Goal: Transaction & Acquisition: Purchase product/service

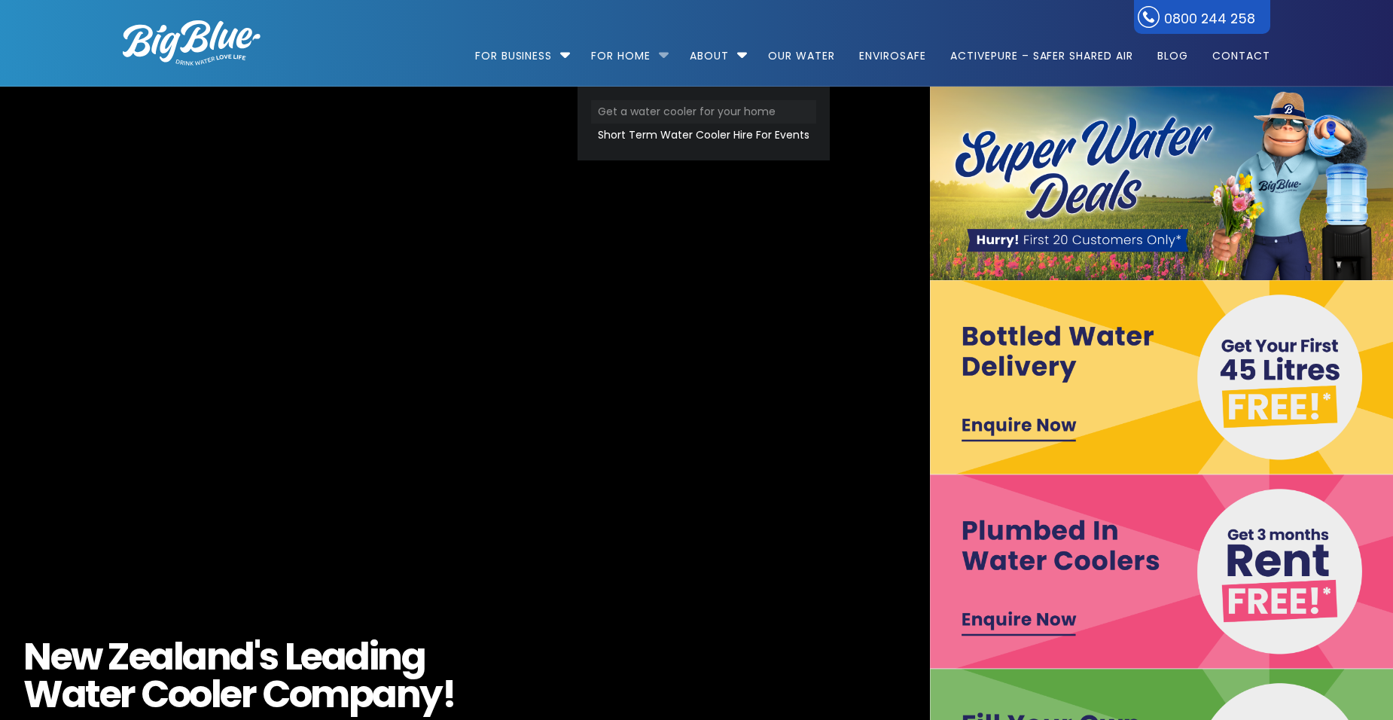
click at [691, 114] on link "Get a water cooler for your home" at bounding box center [703, 111] width 225 height 23
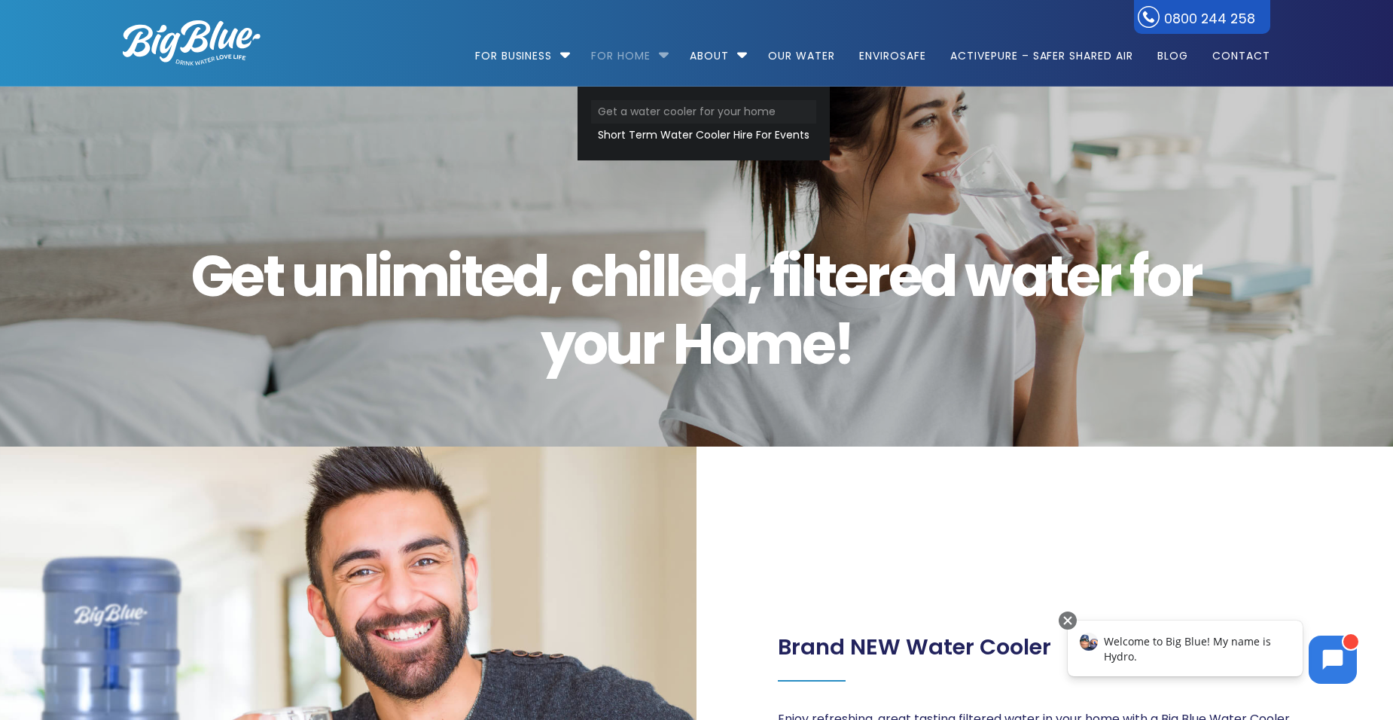
click at [644, 111] on link "Get a water cooler for your home" at bounding box center [703, 111] width 225 height 23
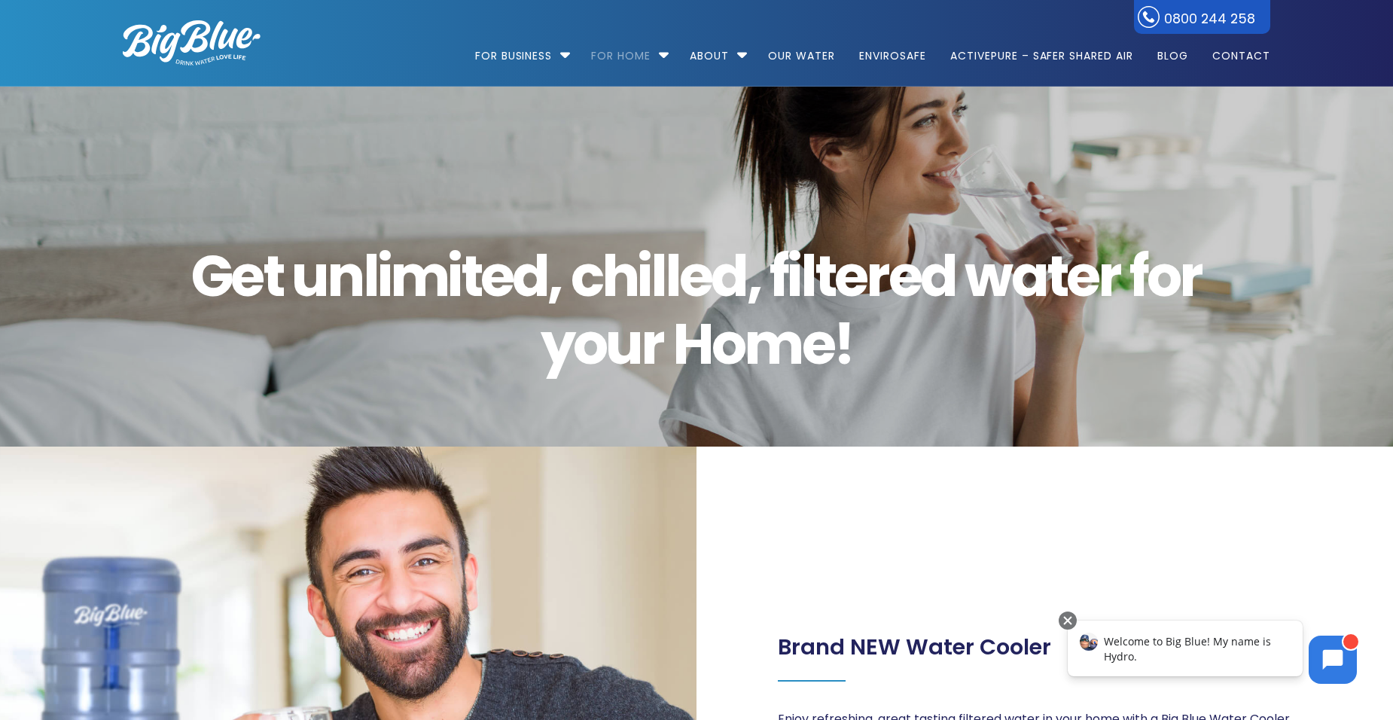
click at [193, 51] on img at bounding box center [192, 42] width 138 height 45
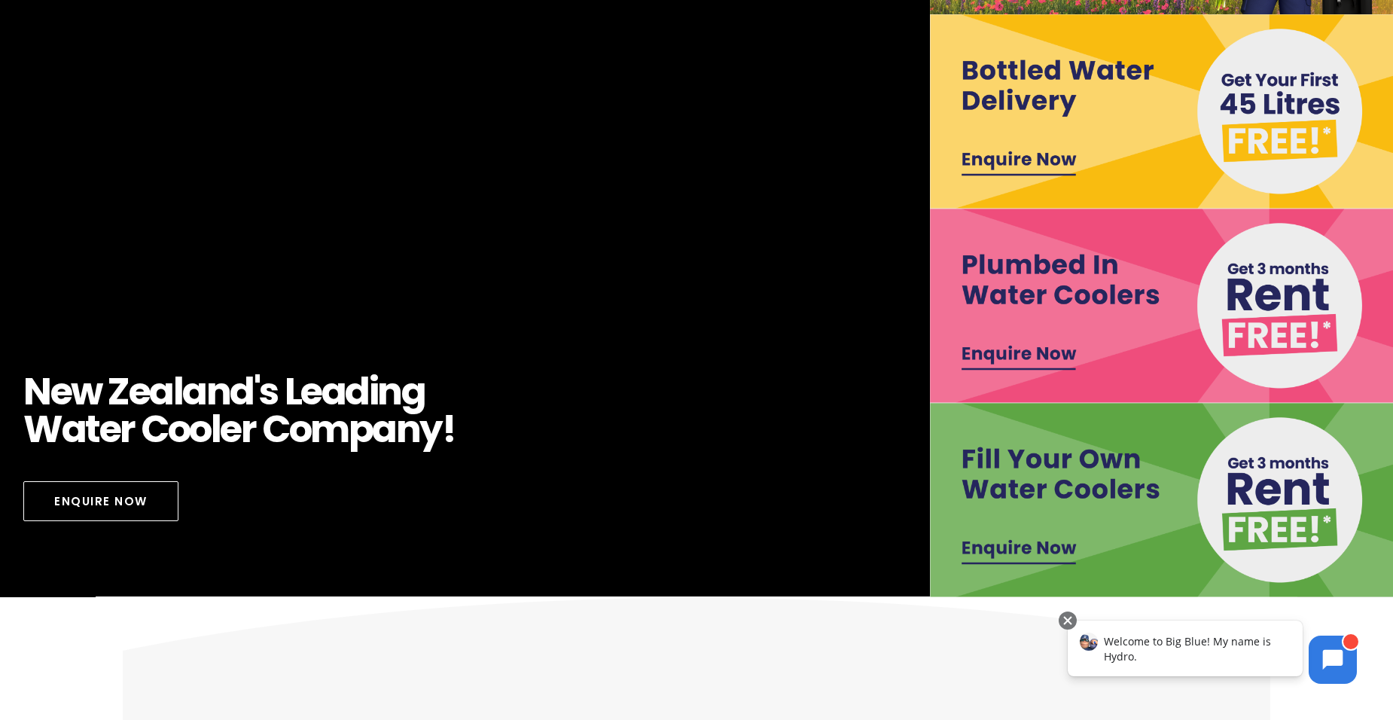
scroll to position [376, 0]
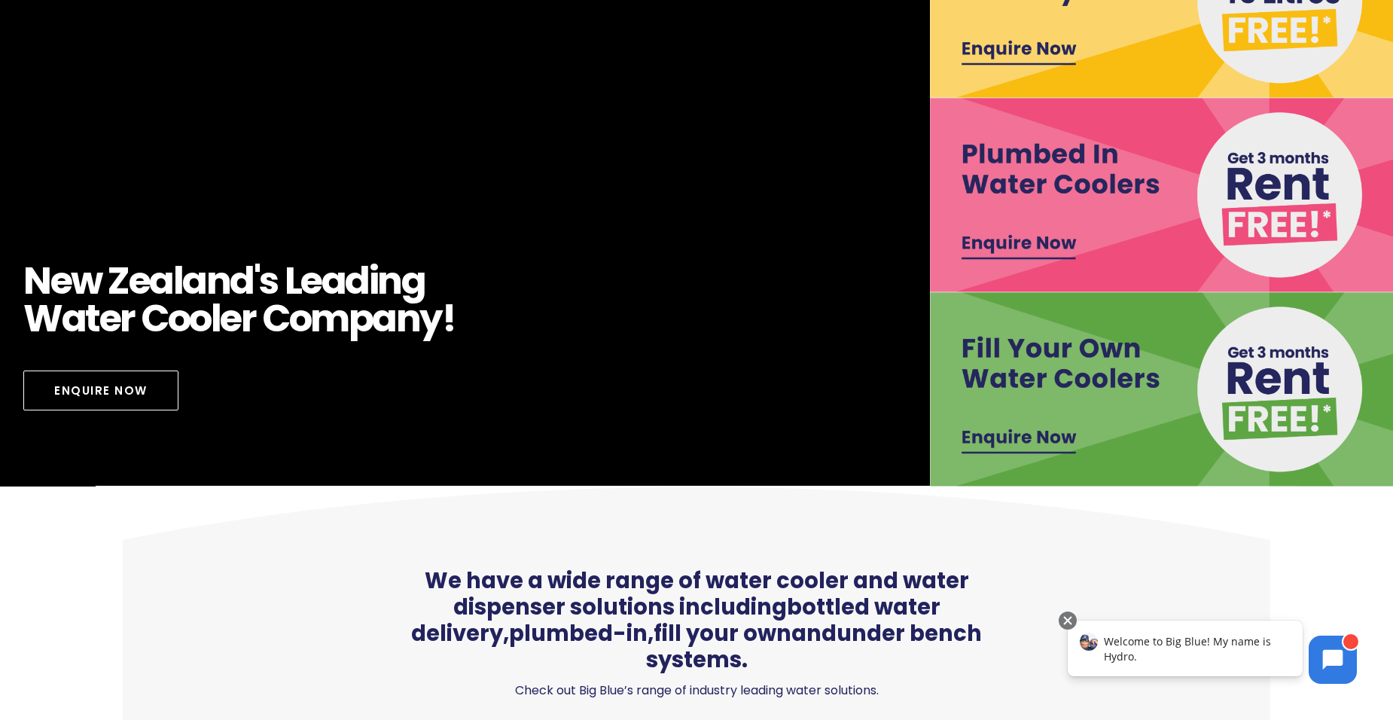
click at [1162, 377] on img at bounding box center [1163, 389] width 467 height 194
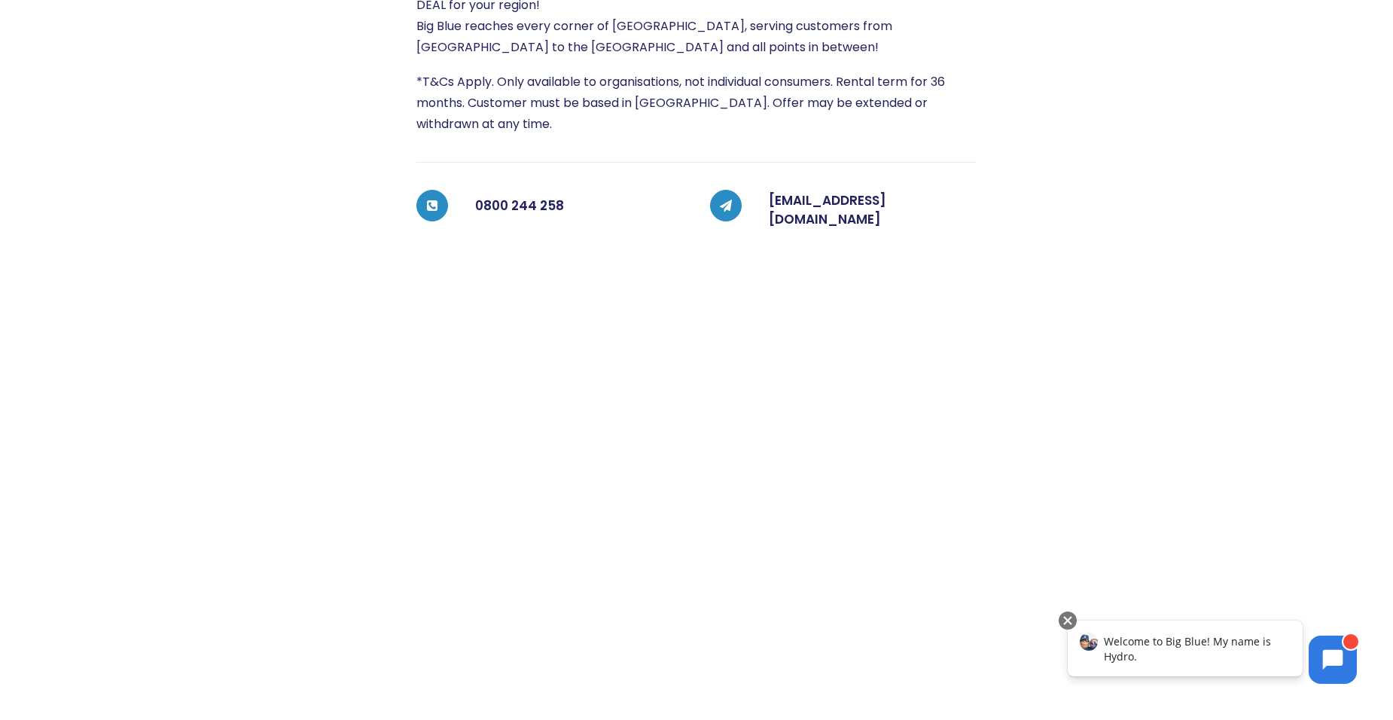
scroll to position [411, 0]
